Goal: Transaction & Acquisition: Download file/media

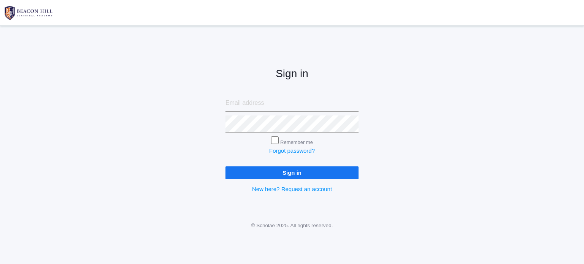
type input "LittleLifecourseAcademy@gmail.com"
click at [292, 173] on input "Sign in" at bounding box center [291, 172] width 133 height 13
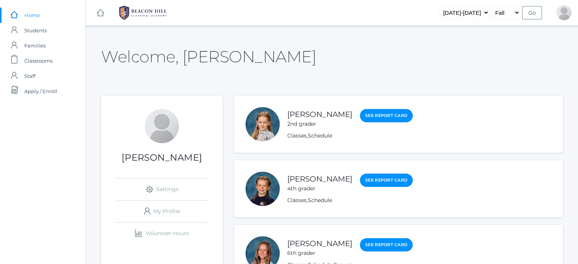
click at [307, 200] on div "Classes , Schedule" at bounding box center [349, 200] width 125 height 8
click at [291, 199] on link "Classes" at bounding box center [296, 200] width 19 height 7
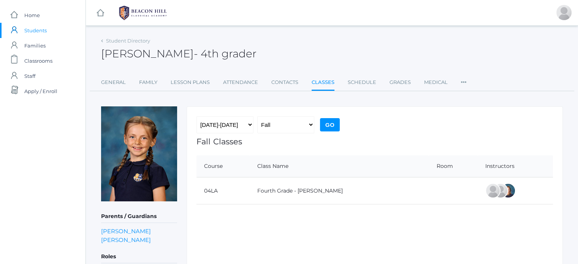
click at [332, 123] on input "Go" at bounding box center [330, 124] width 20 height 13
click at [196, 78] on link "Lesson Plans" at bounding box center [190, 82] width 39 height 15
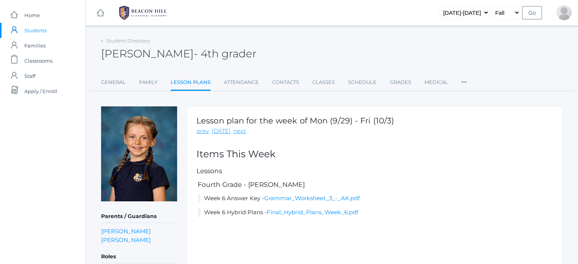
click at [238, 194] on li "Week 6 Answer Key - Grammar_Worksheet_3_-_AK.pdf" at bounding box center [375, 198] width 355 height 9
click at [241, 199] on li "Week 6 Answer Key - Grammar_Worksheet_3_-_AK.pdf" at bounding box center [375, 198] width 355 height 9
click at [260, 212] on li "Week 6 Hybrid Plans - Final_Hybrid_Plans_Week_6.pdf" at bounding box center [375, 212] width 355 height 9
click at [293, 208] on li "Week 6 Hybrid Plans - Final_Hybrid_Plans_Week_6.pdf" at bounding box center [375, 212] width 355 height 9
click at [313, 212] on link "Final_Hybrid_Plans_Week_6.pdf" at bounding box center [313, 212] width 92 height 7
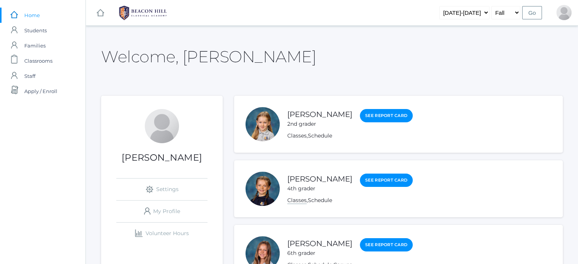
click at [296, 199] on link "Classes" at bounding box center [296, 200] width 19 height 7
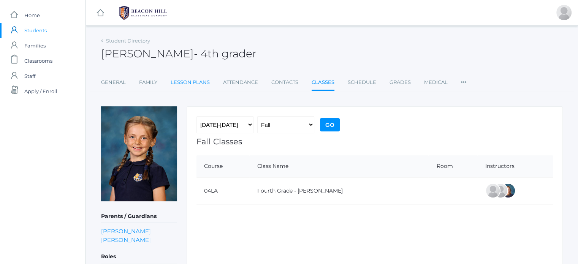
click at [196, 78] on link "Lesson Plans" at bounding box center [190, 82] width 39 height 15
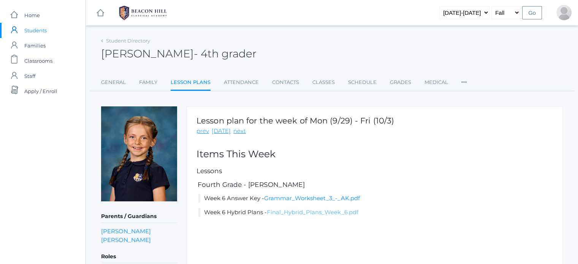
click at [283, 212] on link "Final_Hybrid_Plans_Week_6.pdf" at bounding box center [313, 212] width 92 height 7
